Goal: Complete application form

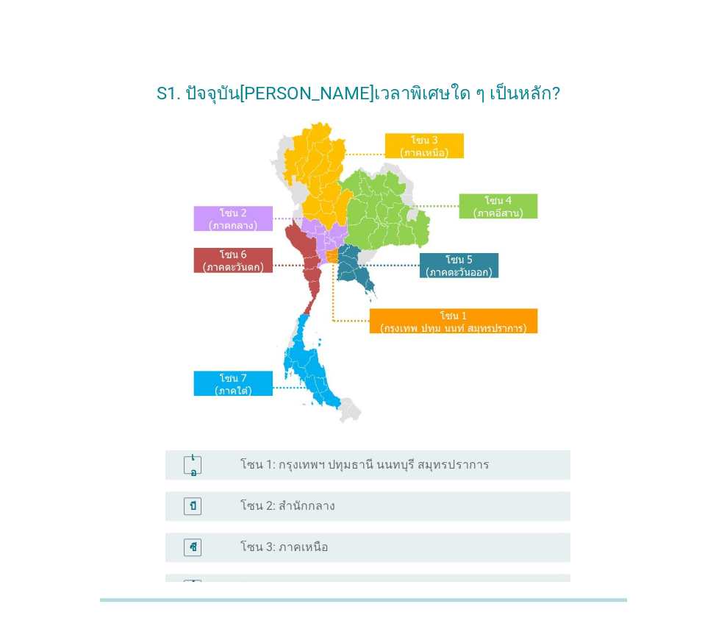
scroll to position [147, 0]
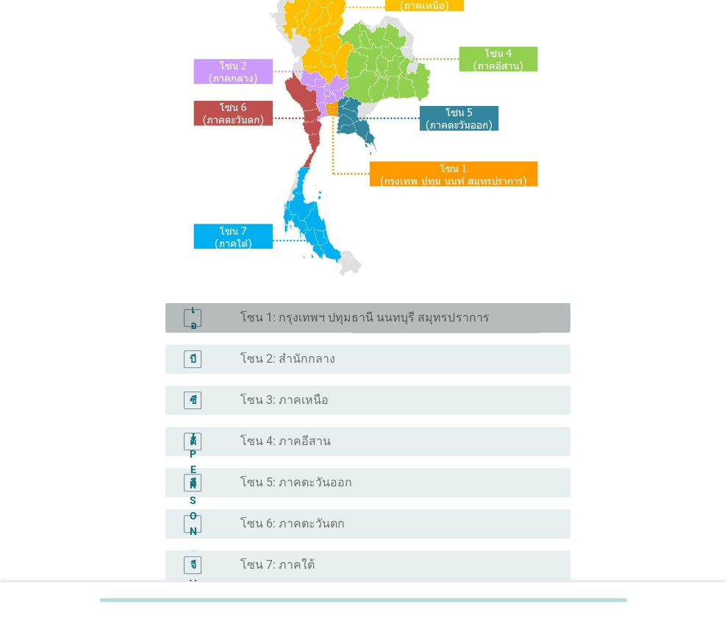
click at [382, 331] on div "เอ ปุ่มวิทยุ[PERSON_NAME]เลือก โซน 1: กรุงเทพฯ ปทุมธานี นนทบุรี สมุทรปราการ" at bounding box center [367, 317] width 405 height 29
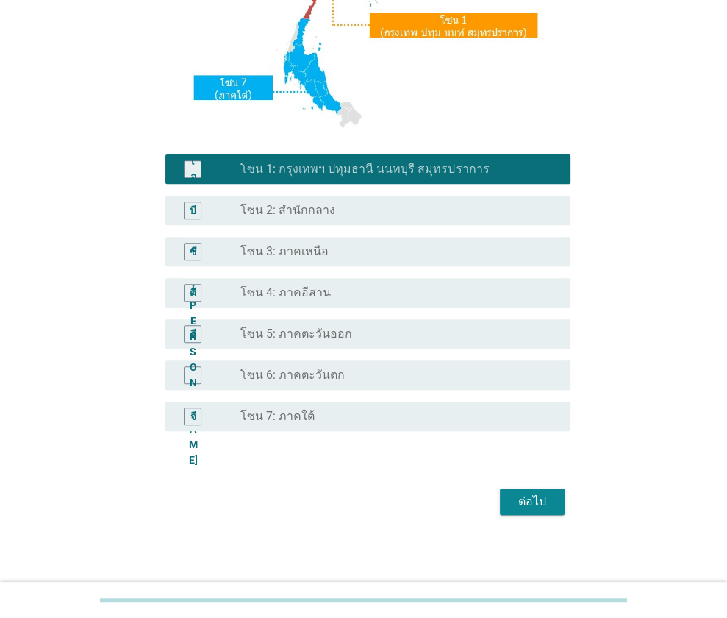
scroll to position [298, 0]
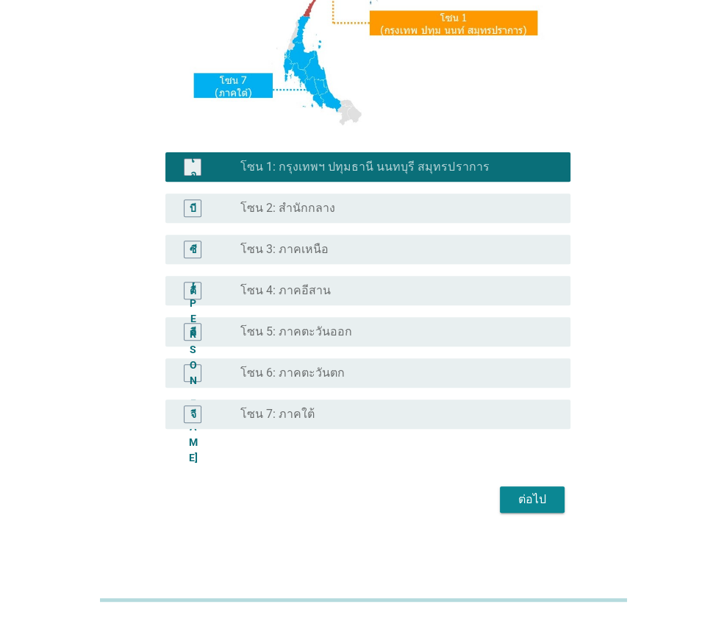
click at [550, 494] on div "ต่อไป" at bounding box center [532, 499] width 41 height 18
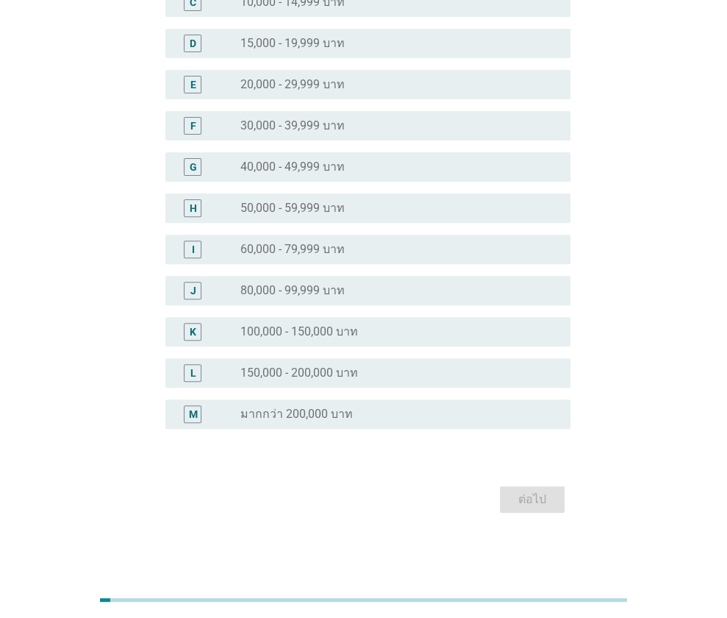
scroll to position [0, 0]
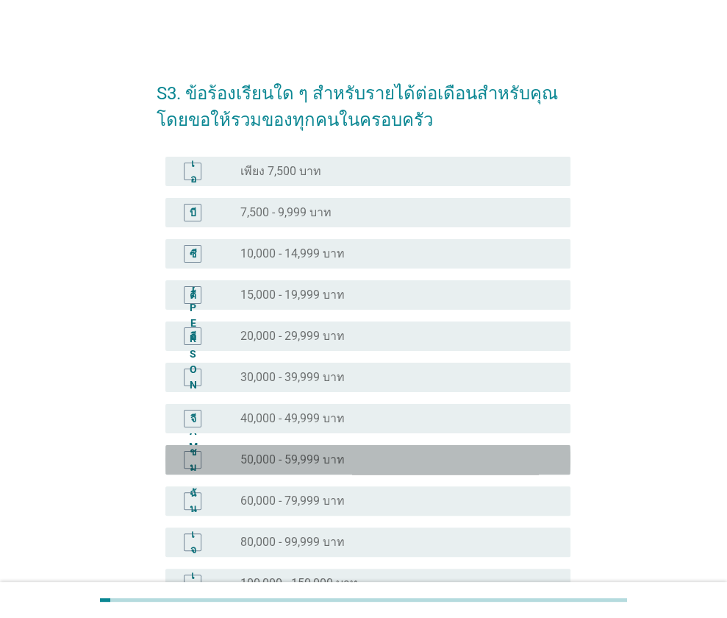
click at [330, 467] on div "ชม ปุ่มวิทยุ[PERSON_NAME]เลือก 50,000 - 59,999 บาท" at bounding box center [367, 459] width 405 height 29
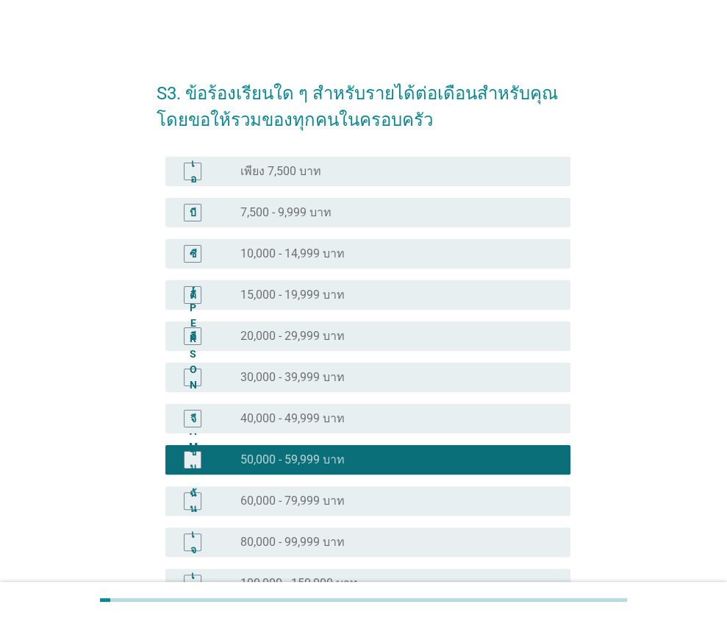
scroll to position [251, 0]
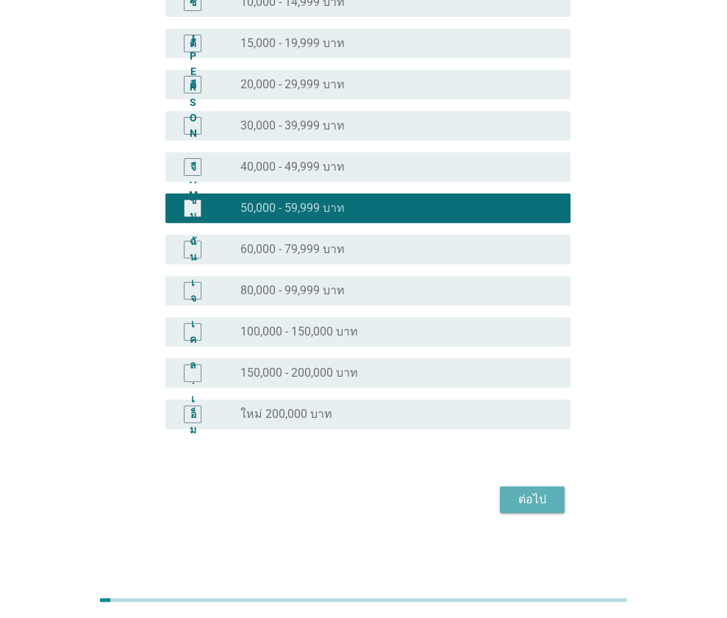
click at [543, 496] on font "ต่อไป" at bounding box center [532, 499] width 28 height 14
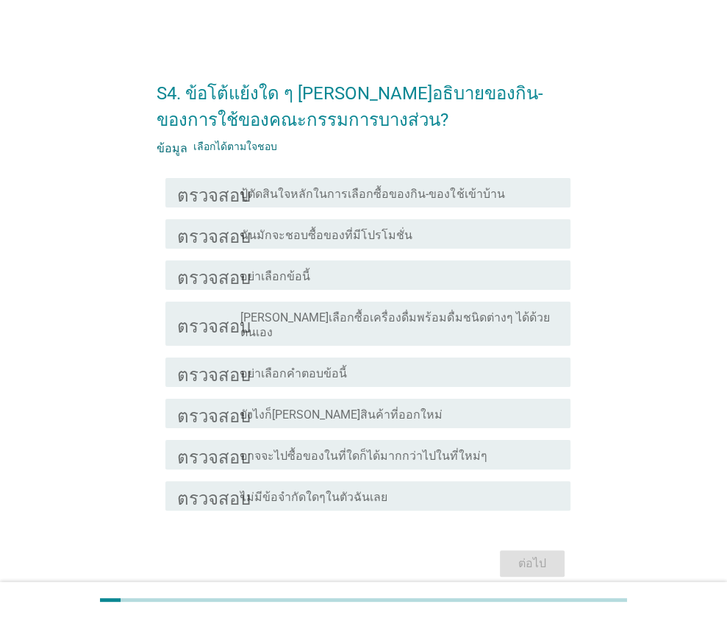
click at [503, 199] on div "โครงร่างกล่องกาเครื่องหมายว่าง ปู้ตัดสินใจหลักในการเลือกซื้อของกิน-ของใช้เข้าบ้…" at bounding box center [399, 193] width 318 height 18
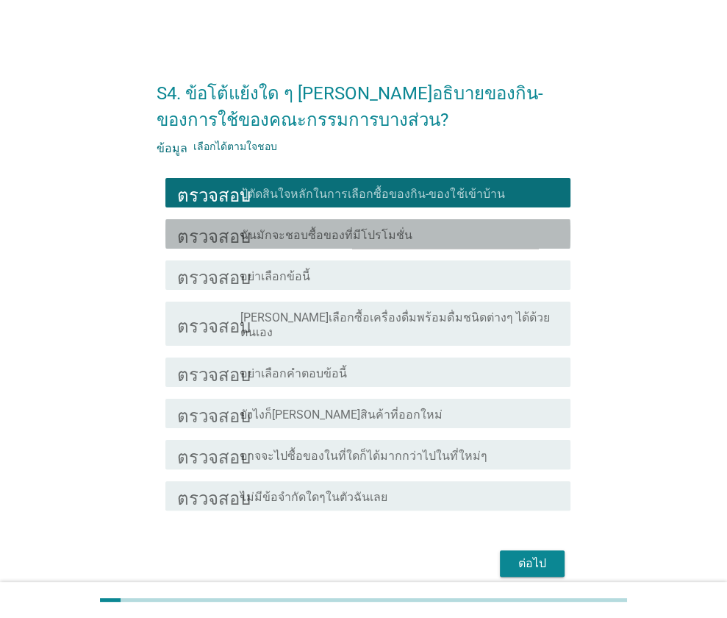
click at [487, 234] on div "โครงร่างกล่องกาเครื่องหมายว่าง ฉันมักจะชอบซื้อของที่มีโปรโมชั่น" at bounding box center [399, 234] width 318 height 18
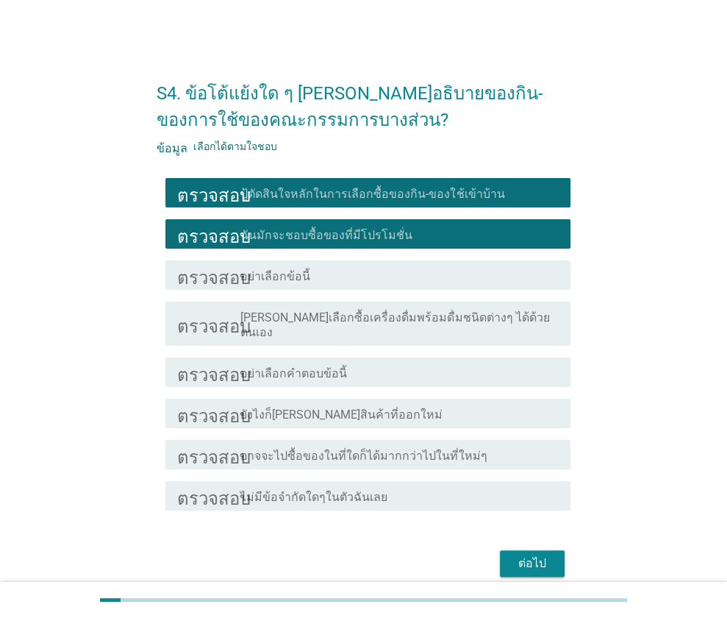
click at [523, 556] on font "ต่อไป" at bounding box center [532, 563] width 28 height 14
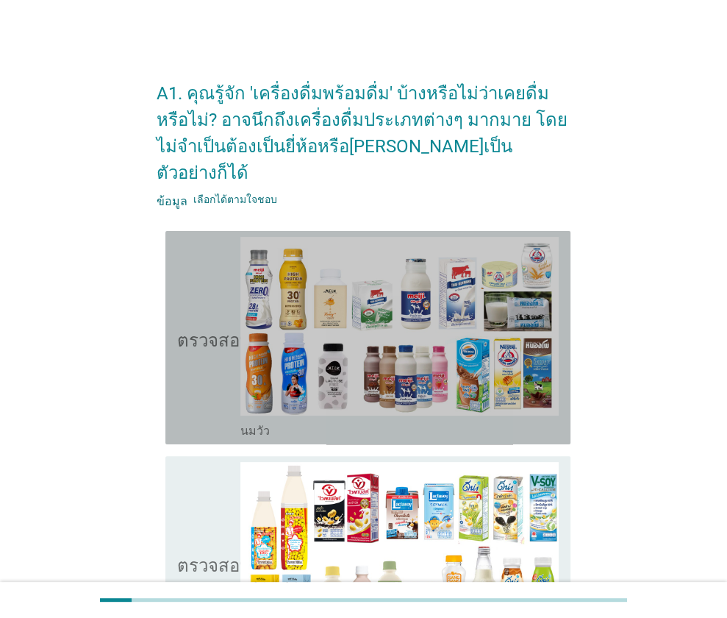
click at [175, 301] on div "ตรวจสอบ โครงร่างกล่องกาเครื่องหมายว่าง นมวัว" at bounding box center [367, 337] width 405 height 213
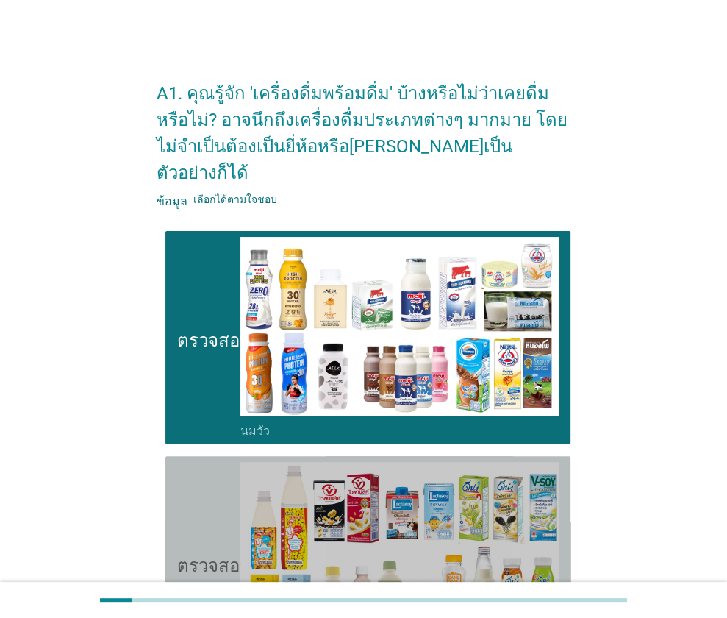
click at [200, 463] on icon "ตรวจสอบ" at bounding box center [214, 562] width 74 height 201
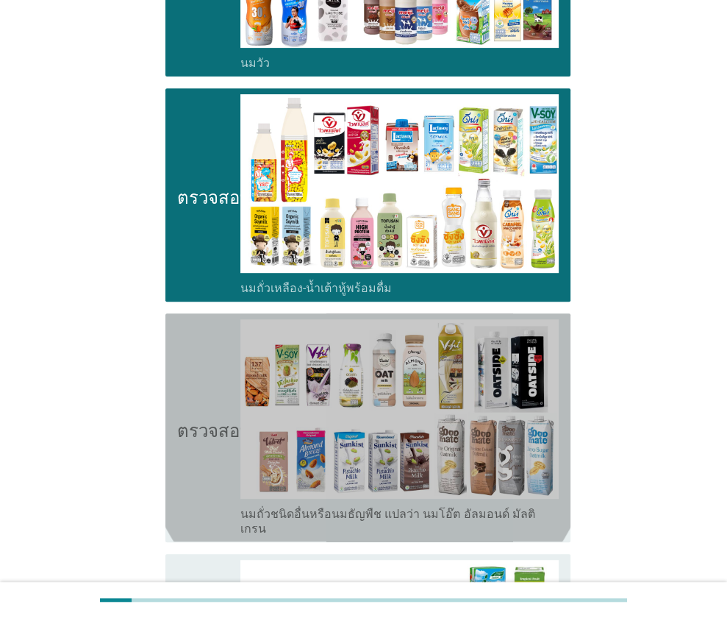
click at [212, 419] on font "ตรวจสอบ" at bounding box center [214, 428] width 74 height 18
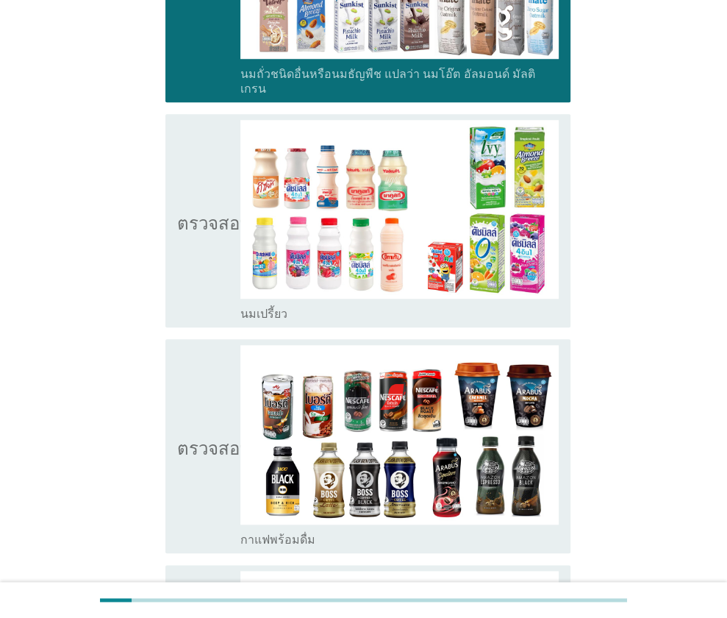
scroll to position [809, 0]
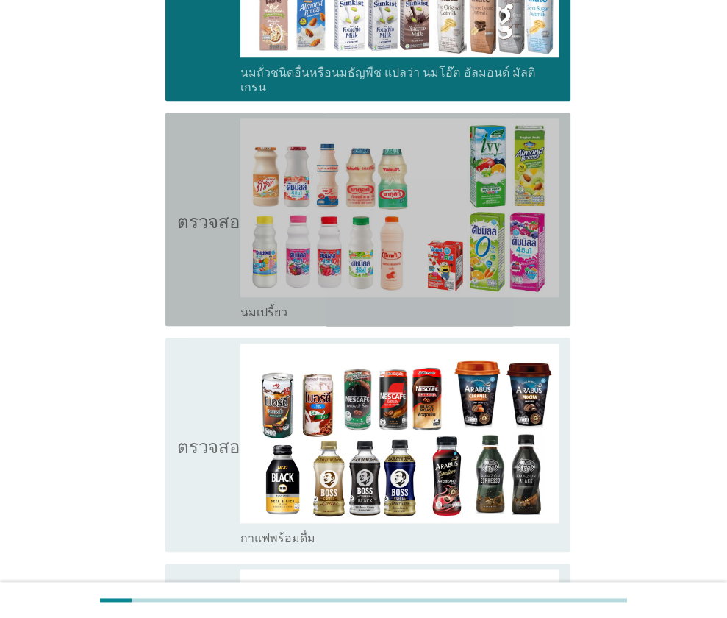
click at [201, 257] on icon "ตรวจสอบ" at bounding box center [214, 218] width 74 height 201
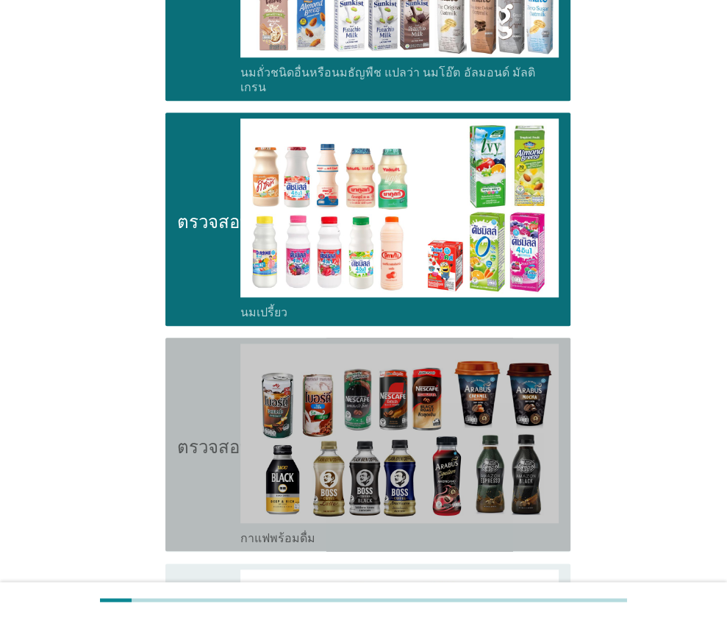
click at [203, 367] on icon "ตรวจสอบ" at bounding box center [214, 443] width 74 height 201
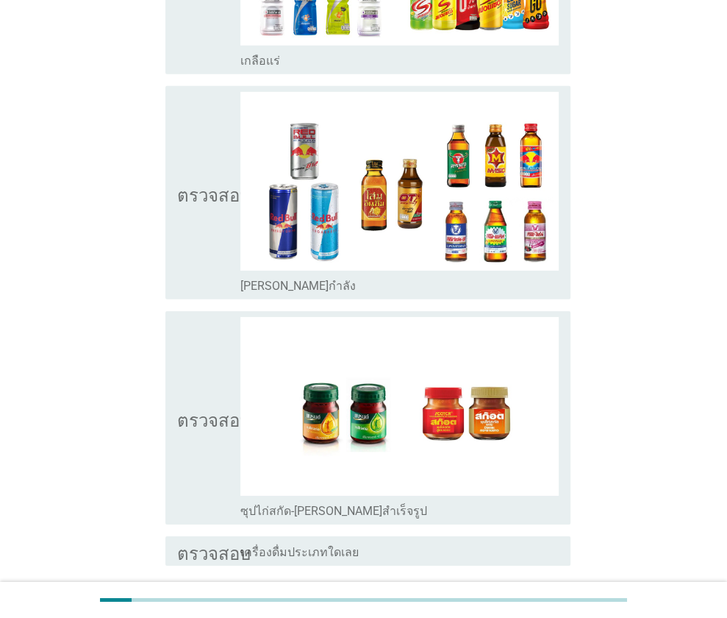
scroll to position [2935, 0]
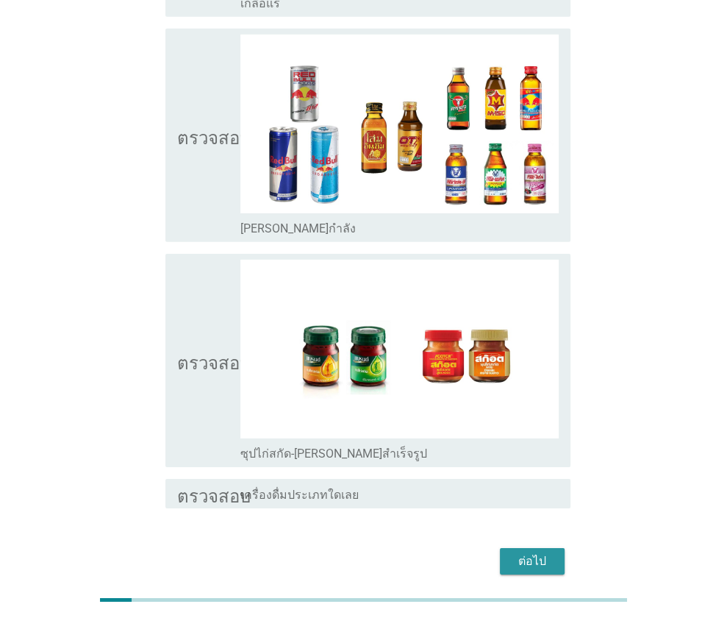
click at [529, 554] on font "ต่อไป" at bounding box center [532, 561] width 28 height 14
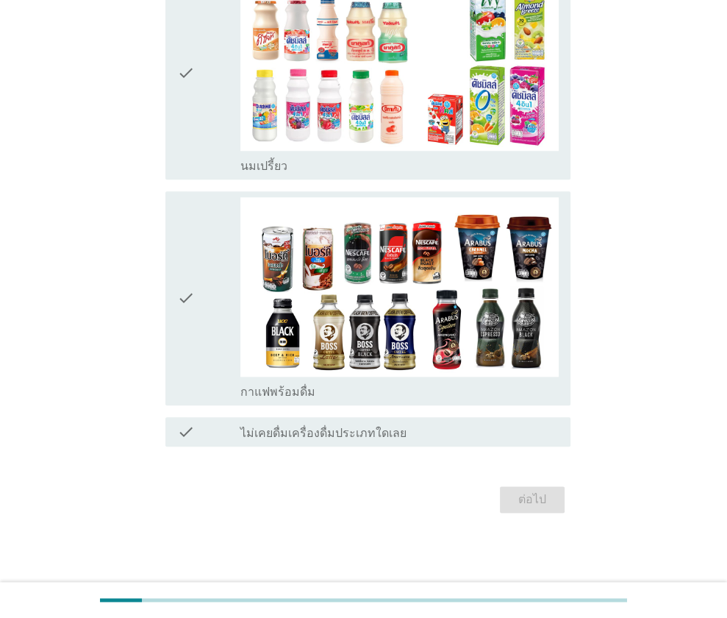
scroll to position [0, 0]
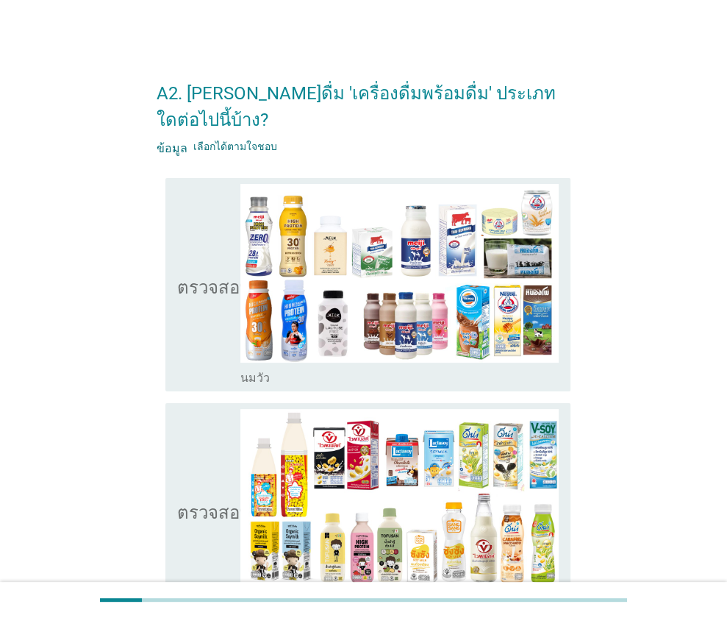
click at [209, 292] on icon "ตรวจสอบ" at bounding box center [214, 284] width 74 height 201
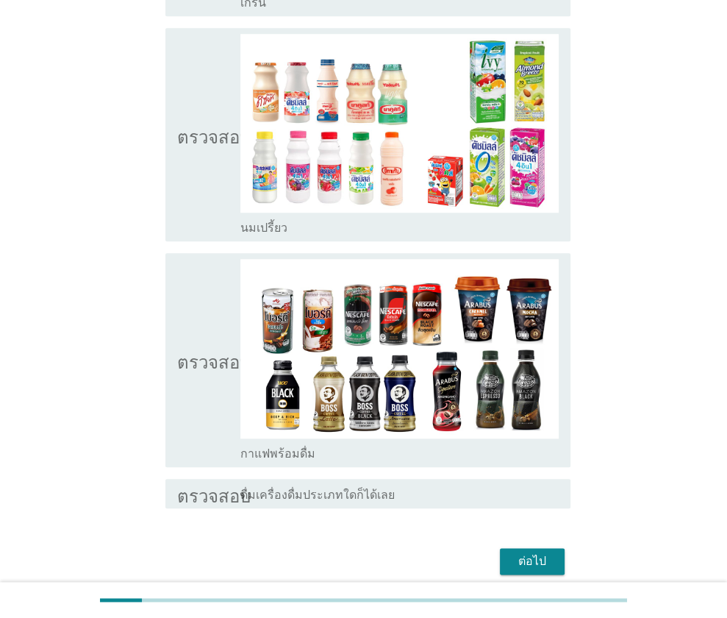
scroll to position [859, 0]
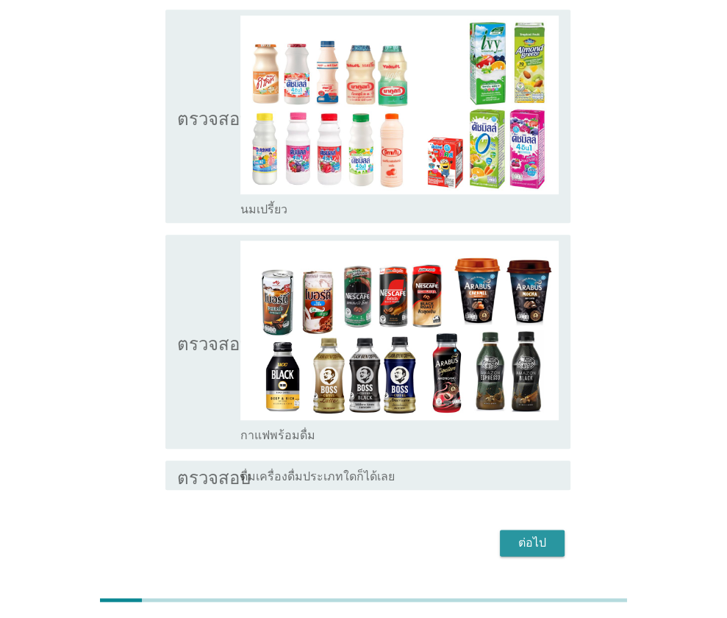
click at [557, 529] on button "ต่อไป" at bounding box center [532, 542] width 65 height 26
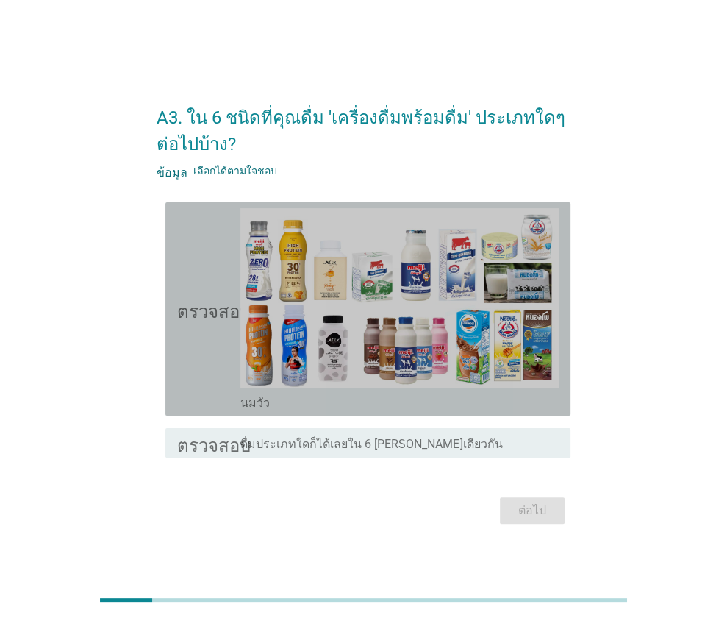
click at [218, 311] on font "ตรวจสอบ" at bounding box center [214, 309] width 74 height 18
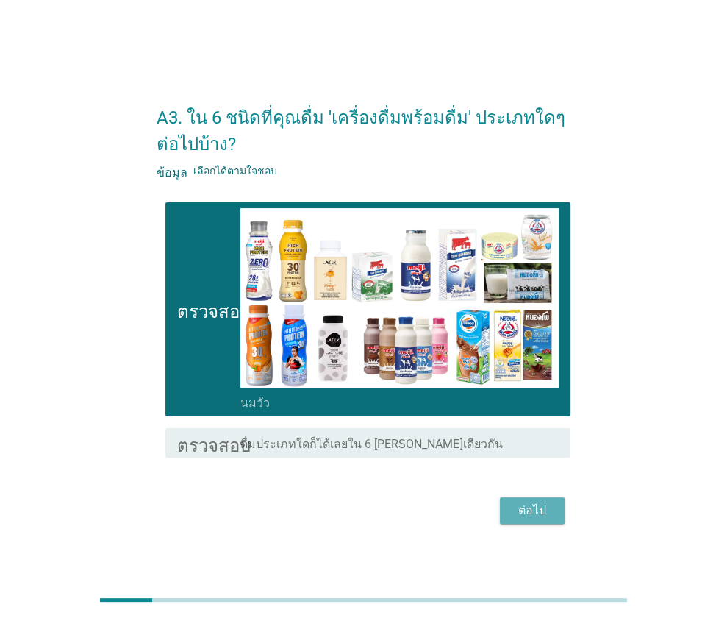
click at [535, 509] on font "ต่อไป" at bounding box center [532, 510] width 28 height 14
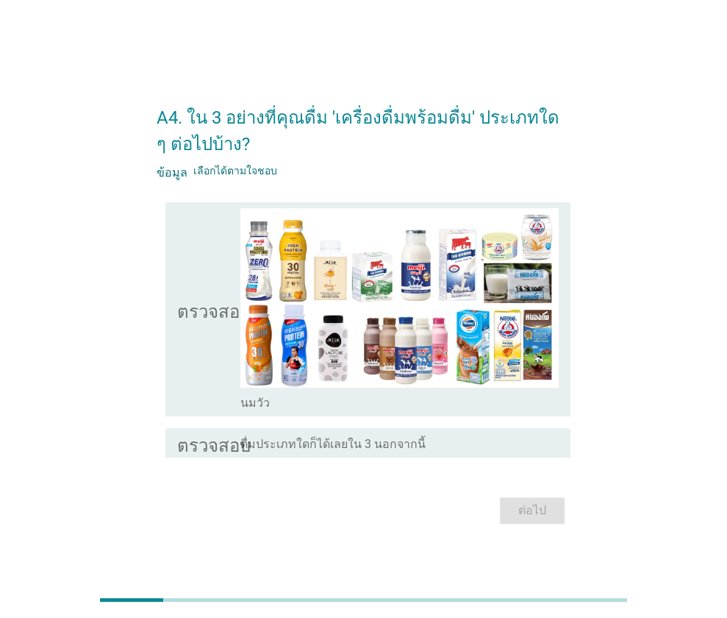
click at [214, 379] on icon "ตรวจสอบ" at bounding box center [214, 308] width 74 height 201
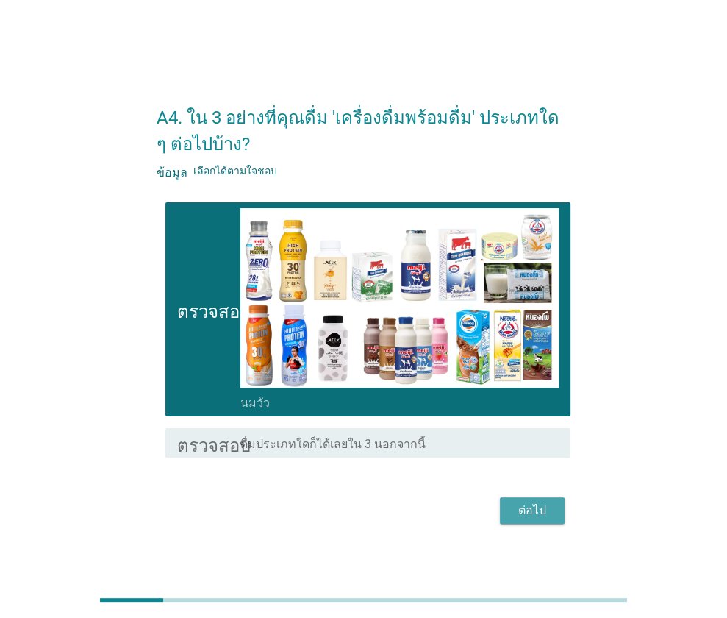
click at [528, 521] on button "ต่อไป" at bounding box center [532, 510] width 65 height 26
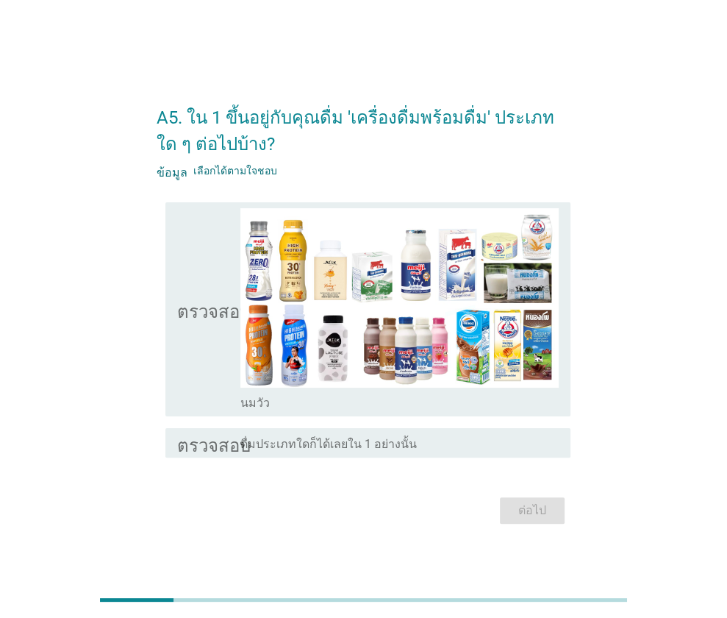
click at [160, 296] on div "ตรวจสอบ โครงร่างกล่องกาเครื่องหมายว่าง นมวัว" at bounding box center [364, 308] width 414 height 225
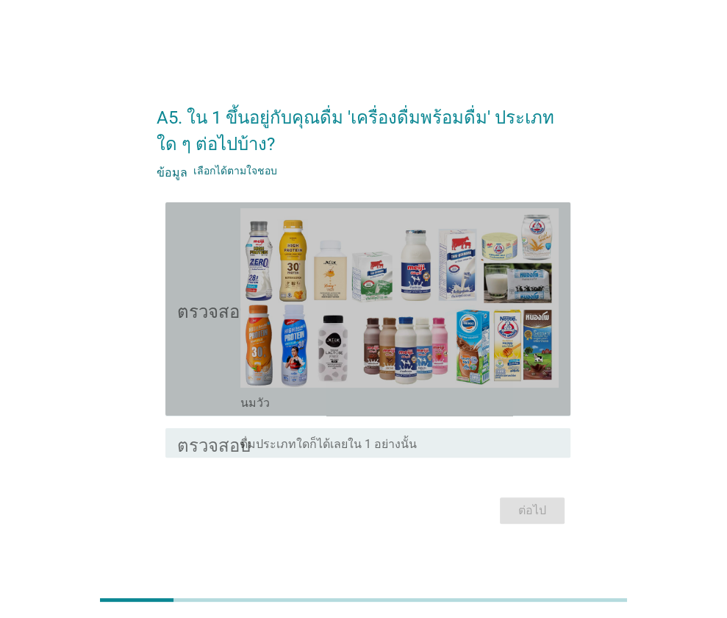
click at [187, 305] on font "ตรวจสอบ" at bounding box center [214, 309] width 74 height 18
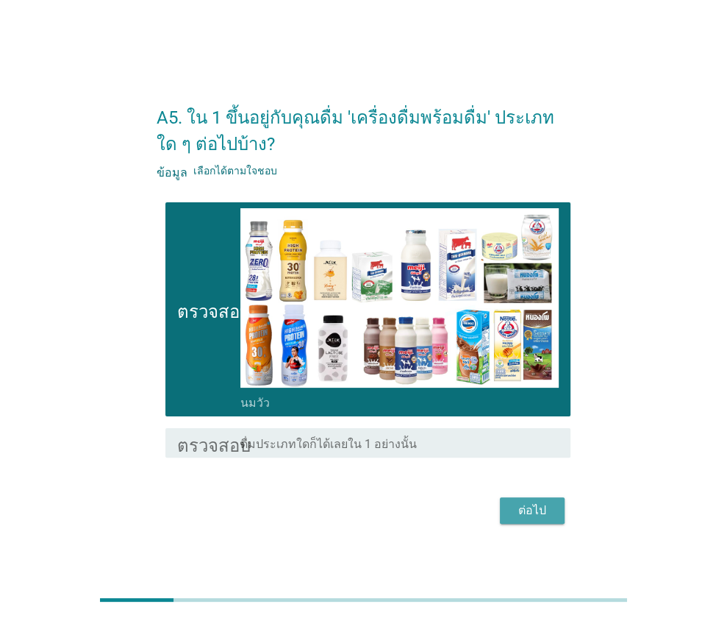
click at [535, 517] on font "ต่อไป" at bounding box center [532, 510] width 28 height 14
